Goal: Task Accomplishment & Management: Complete application form

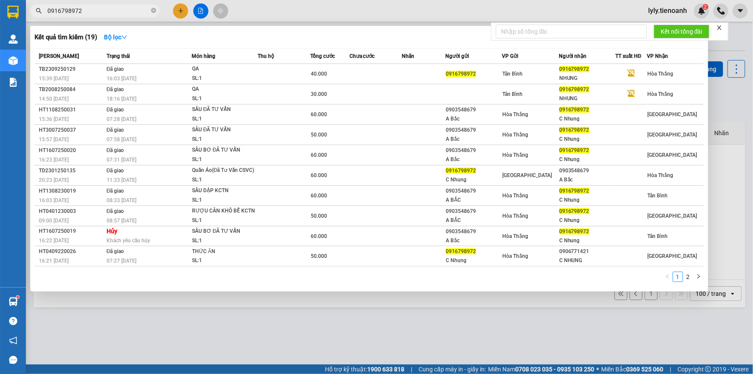
click at [87, 15] on input "0916798972" at bounding box center [98, 10] width 102 height 9
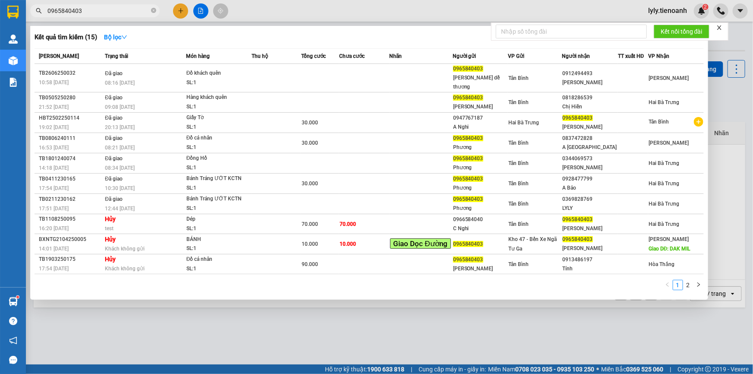
click at [110, 9] on input "0965840403" at bounding box center [98, 10] width 102 height 9
click at [109, 9] on input "0965840403" at bounding box center [98, 10] width 102 height 9
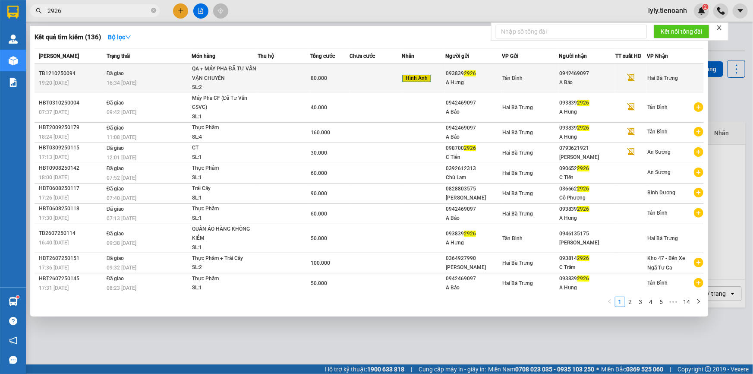
type input "2926"
click at [311, 74] on div "80.000" at bounding box center [330, 77] width 38 height 9
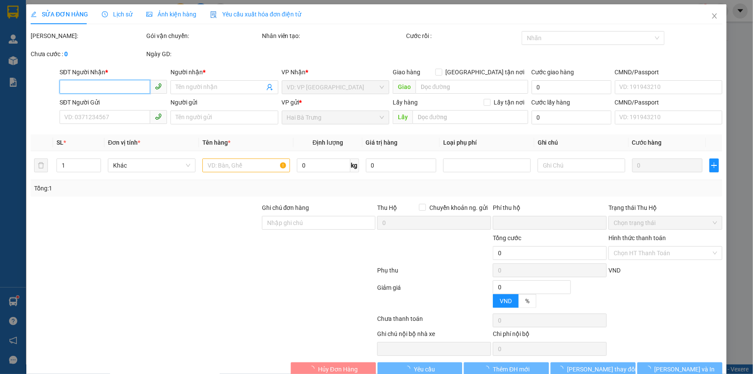
type input "0942469097"
type input "A Bảo"
type input "056062004989"
type input "0938392926"
type input "A Hưng"
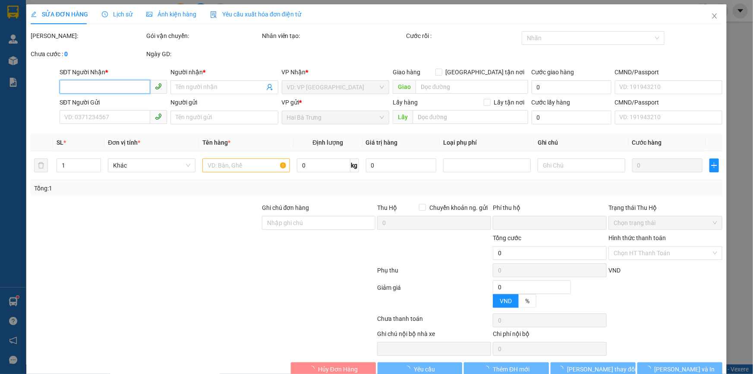
type input "0"
type input "80.000"
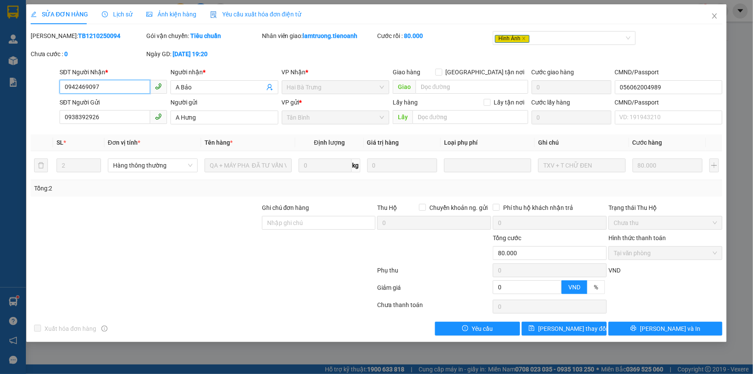
click at [87, 88] on input "0942469097" at bounding box center [105, 87] width 91 height 14
click at [106, 115] on input "0938392926" at bounding box center [105, 117] width 91 height 14
click at [715, 21] on span "Close" at bounding box center [714, 16] width 24 height 24
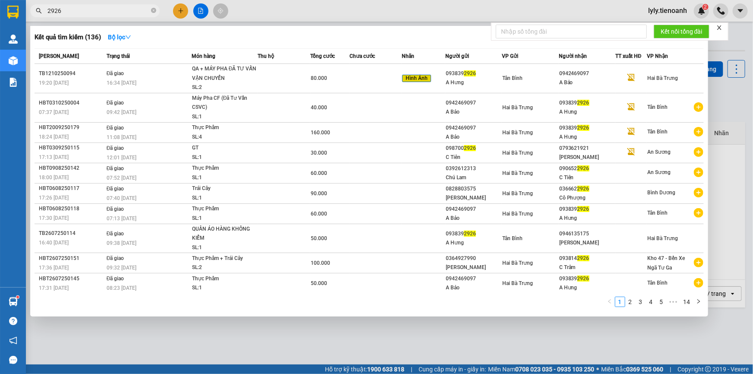
click at [101, 9] on input "2926" at bounding box center [98, 10] width 102 height 9
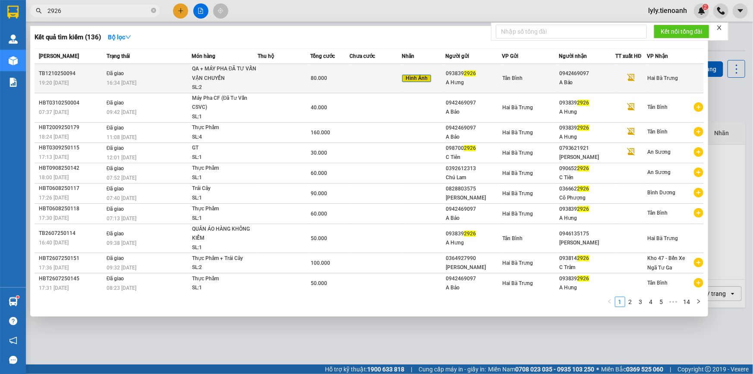
click at [148, 76] on td "Đã giao 16:34 [DATE]" at bounding box center [147, 78] width 87 height 29
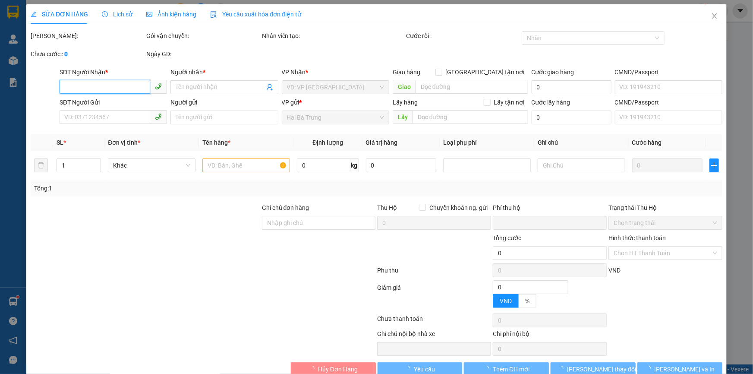
type input "0942469097"
type input "A Bảo"
type input "056062004989"
type input "0938392926"
type input "A Hưng"
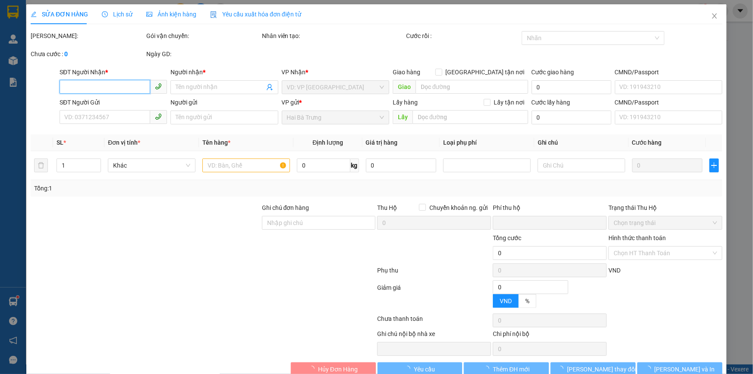
type input "0"
type input "80.000"
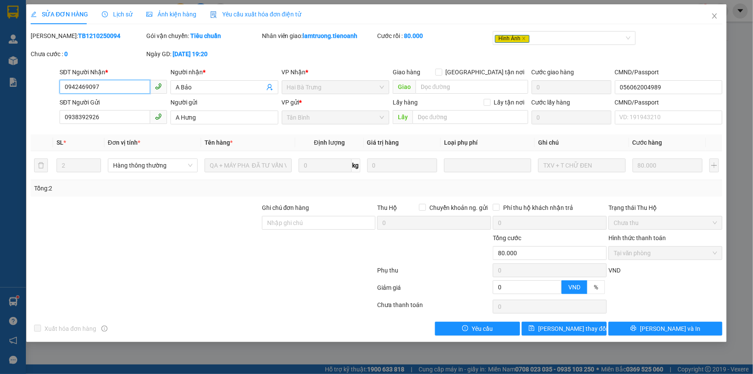
click at [98, 86] on input "0942469097" at bounding box center [105, 87] width 91 height 14
